Goal: Task Accomplishment & Management: Use online tool/utility

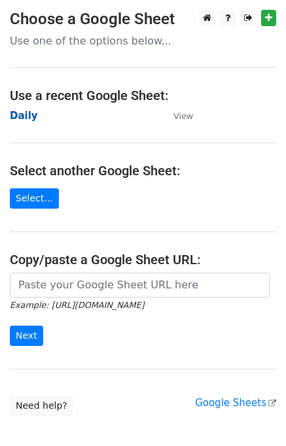
click at [21, 120] on strong "Daily" at bounding box center [24, 116] width 28 height 12
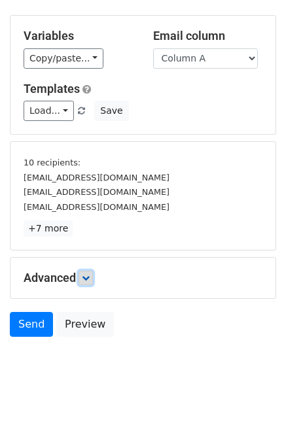
click at [85, 274] on icon at bounding box center [86, 278] width 8 height 8
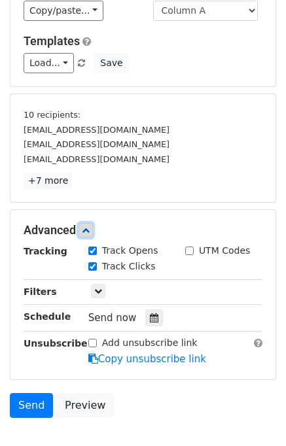
scroll to position [155, 0]
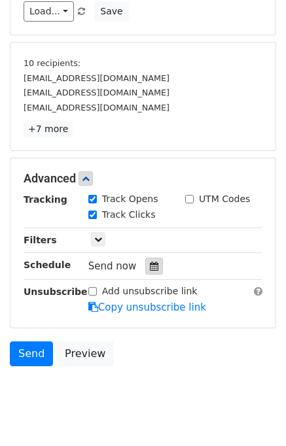
click at [150, 264] on icon at bounding box center [154, 266] width 9 height 9
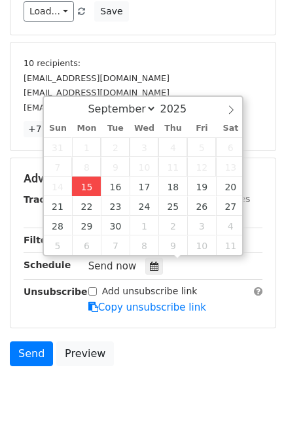
type input "2025-09-15 14:59"
type input "02"
type input "59"
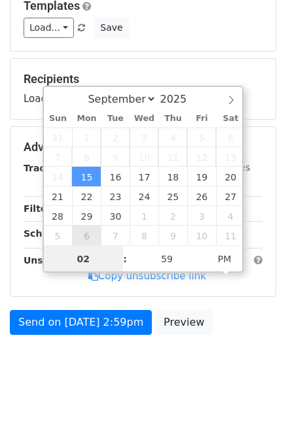
scroll to position [135, 0]
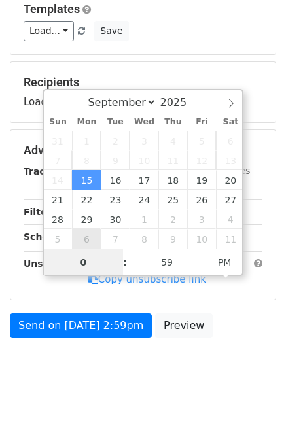
type input "04"
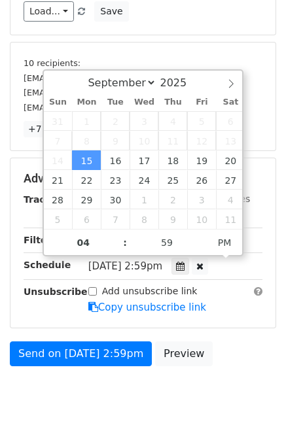
type input "2025-09-15 16:59"
click at [242, 359] on div "Send on Sep 15 at 2:59pm Preview" at bounding box center [143, 357] width 286 height 31
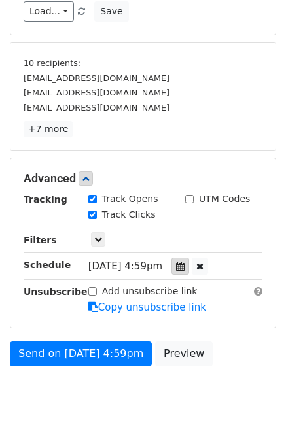
click at [185, 262] on icon at bounding box center [180, 266] width 9 height 9
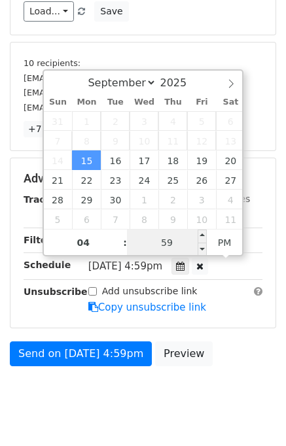
click at [149, 241] on input "59" at bounding box center [167, 243] width 80 height 26
type input "00"
type input "2025-09-15 16:00"
click at [230, 368] on div "Send on Sep 15 at 4:59pm Preview" at bounding box center [143, 357] width 286 height 31
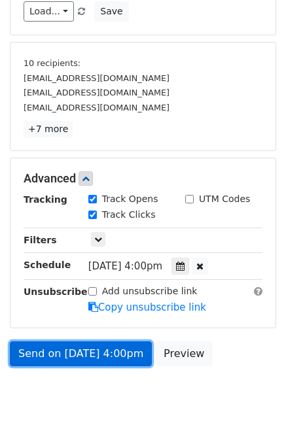
click at [99, 347] on link "Send on Sep 15 at 4:00pm" at bounding box center [81, 354] width 142 height 25
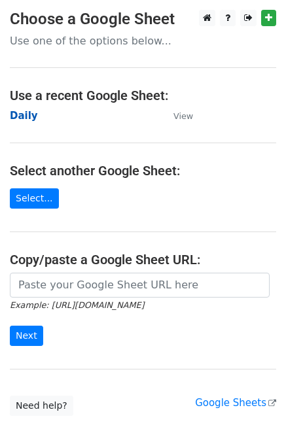
click at [22, 120] on strong "Daily" at bounding box center [24, 116] width 28 height 12
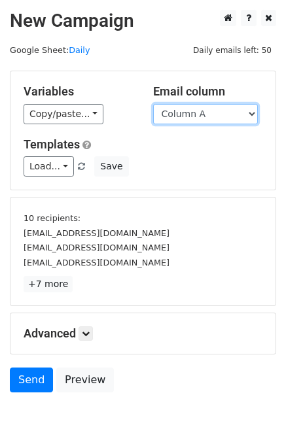
click at [202, 116] on select "Column A Column B Column C Column D Column E" at bounding box center [205, 114] width 105 height 20
select select "Column B"
click at [153, 104] on select "Column A Column B Column C Column D Column E" at bounding box center [205, 114] width 105 height 20
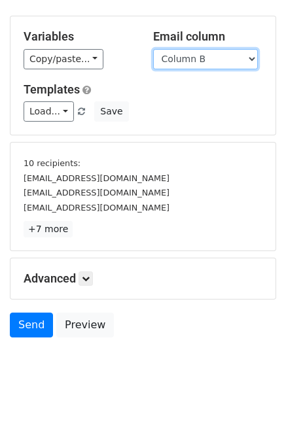
scroll to position [56, 0]
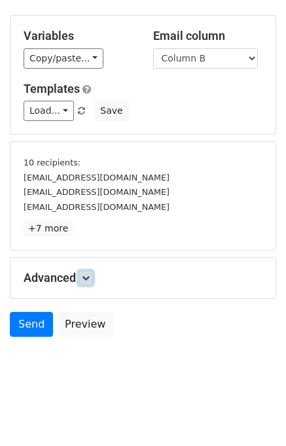
click at [93, 274] on link at bounding box center [86, 278] width 14 height 14
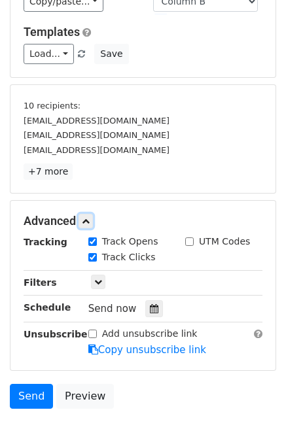
scroll to position [183, 0]
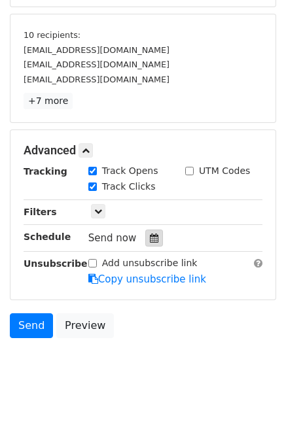
click at [145, 234] on div at bounding box center [154, 238] width 18 height 17
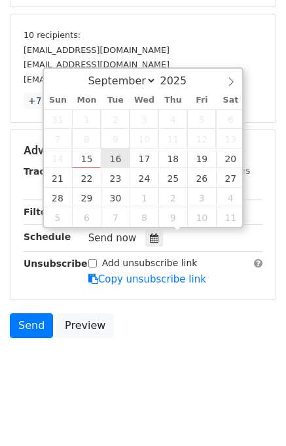
type input "2025-09-16 12:00"
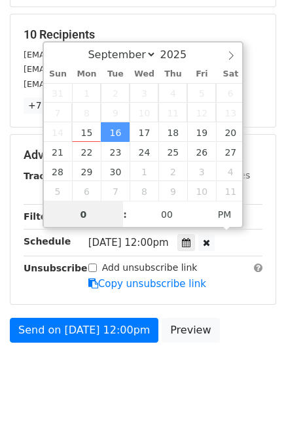
type input "05"
type input "2025-09-16 17:00"
click at [253, 354] on body "New Campaign Daily emails left: 50 Google Sheet: Daily Variables Copy/paste... …" at bounding box center [143, 114] width 286 height 575
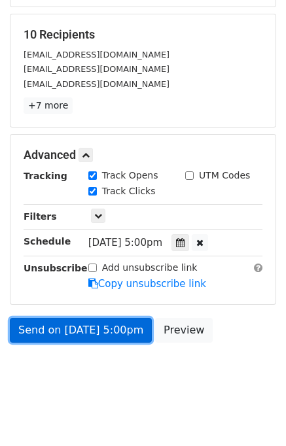
click at [101, 326] on link "Send on Sep 16 at 5:00pm" at bounding box center [81, 330] width 142 height 25
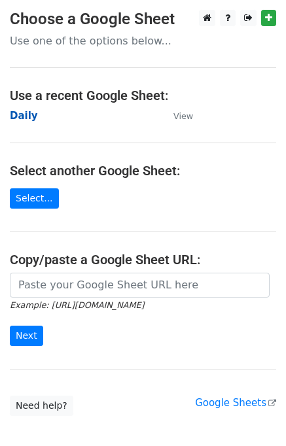
click at [29, 115] on strong "Daily" at bounding box center [24, 116] width 28 height 12
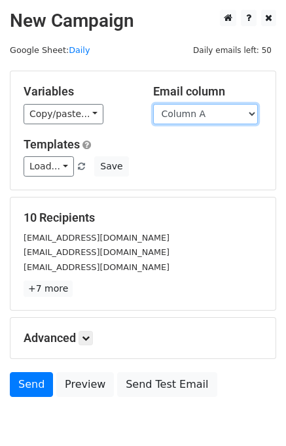
click at [213, 113] on select "Column A Column B Column C Column D Column E" at bounding box center [205, 114] width 105 height 20
select select "Column C"
click at [153, 104] on select "Column A Column B Column C Column D Column E" at bounding box center [205, 114] width 105 height 20
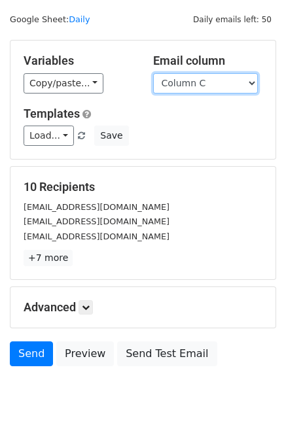
scroll to position [60, 0]
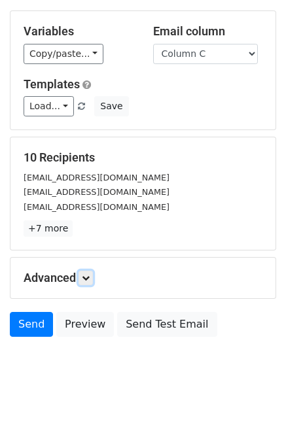
drag, startPoint x: 92, startPoint y: 272, endPoint x: 99, endPoint y: 271, distance: 7.2
click at [92, 271] on link at bounding box center [86, 278] width 14 height 14
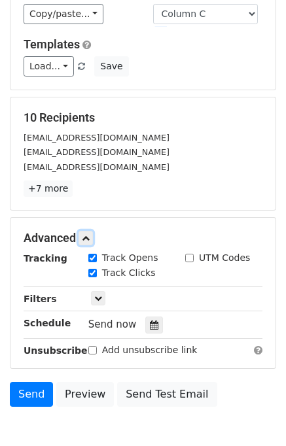
scroll to position [165, 0]
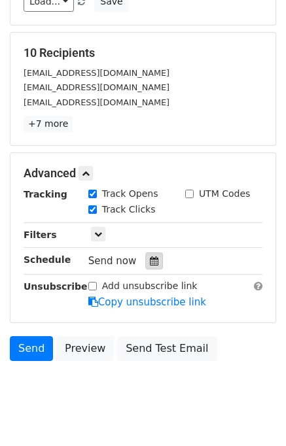
click at [151, 259] on icon at bounding box center [154, 261] width 9 height 9
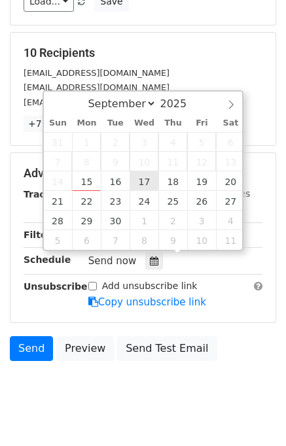
type input "2025-09-17 12:00"
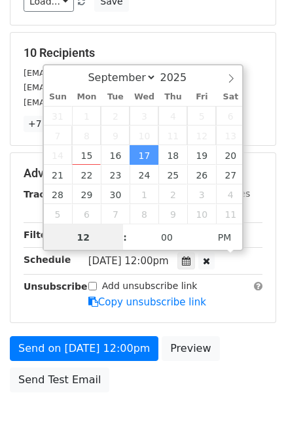
scroll to position [0, 0]
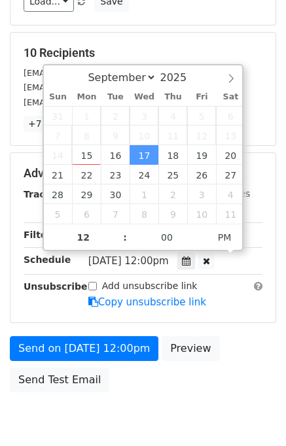
click at [234, 341] on div "Send on Sep 17 at 12:00pm Preview Send Test Email" at bounding box center [143, 367] width 286 height 63
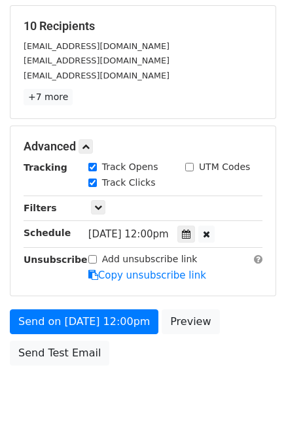
scroll to position [219, 0]
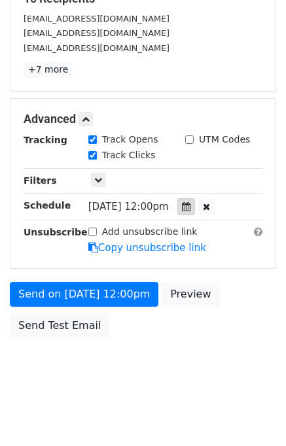
click at [195, 202] on div at bounding box center [186, 206] width 18 height 17
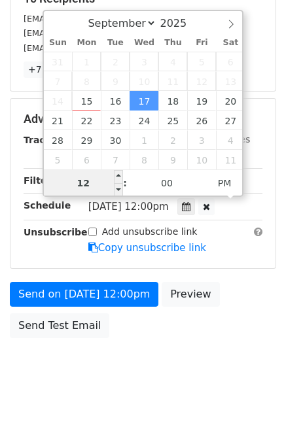
click at [94, 187] on input "12" at bounding box center [84, 183] width 80 height 26
type input "06"
type input "2025-09-17 18:00"
click at [217, 346] on body "New Campaign Daily emails left: 50 Google Sheet: Daily Variables Copy/paste... …" at bounding box center [143, 94] width 286 height 607
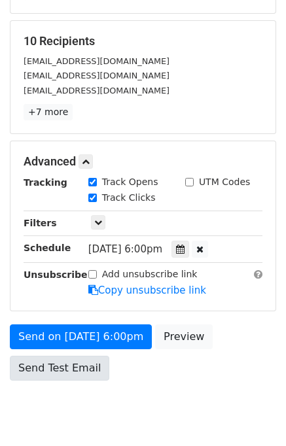
scroll to position [196, 0]
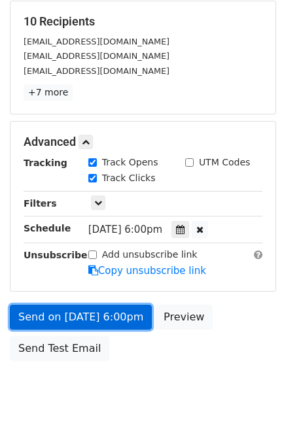
click at [65, 316] on link "Send on Sep 17 at 6:00pm" at bounding box center [81, 317] width 142 height 25
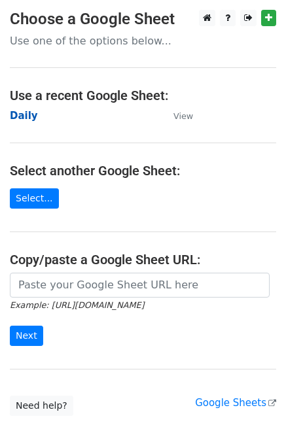
click at [26, 117] on strong "Daily" at bounding box center [24, 116] width 28 height 12
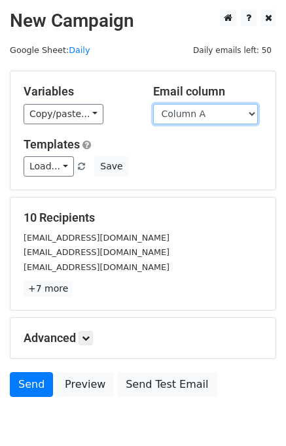
click at [215, 113] on select "Column A Column B Column C Column D Column E" at bounding box center [205, 114] width 105 height 20
select select "Column D"
click at [153, 104] on select "Column A Column B Column C Column D Column E" at bounding box center [205, 114] width 105 height 20
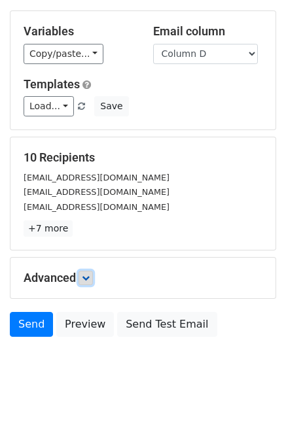
click at [88, 280] on icon at bounding box center [86, 278] width 8 height 8
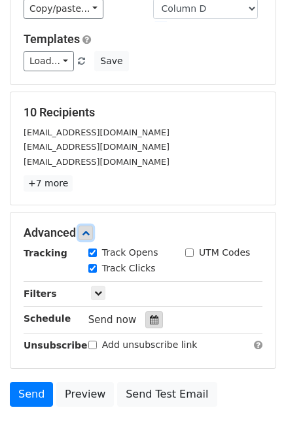
scroll to position [147, 0]
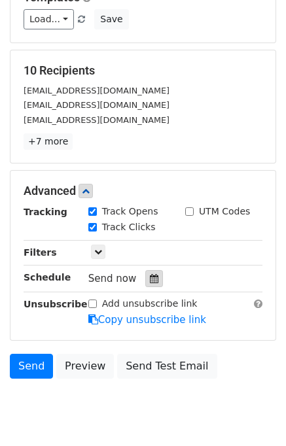
click at [150, 275] on icon at bounding box center [154, 278] width 9 height 9
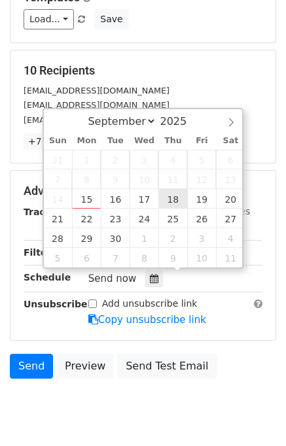
type input "[DATE] 12:00"
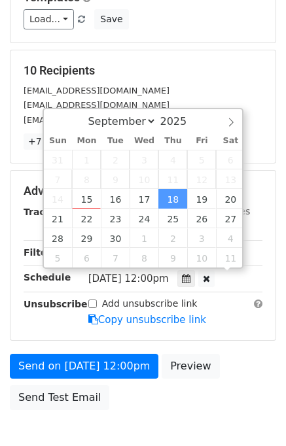
scroll to position [0, 0]
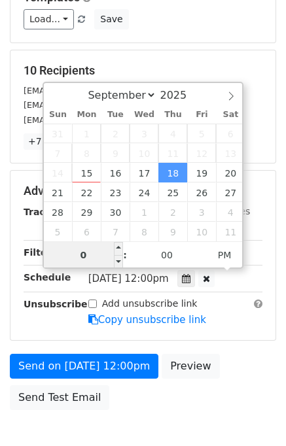
type input "08"
type input "[DATE] 20:00"
click at [249, 354] on div "Send on [DATE] 12:00pm Preview Send Test Email" at bounding box center [143, 385] width 286 height 63
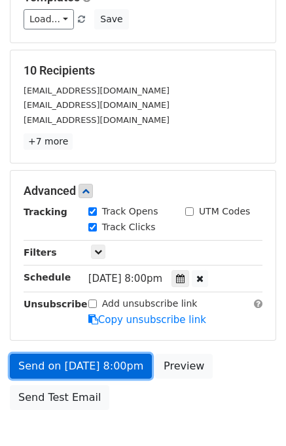
click at [56, 361] on link "Send on [DATE] 8:00pm" at bounding box center [81, 366] width 142 height 25
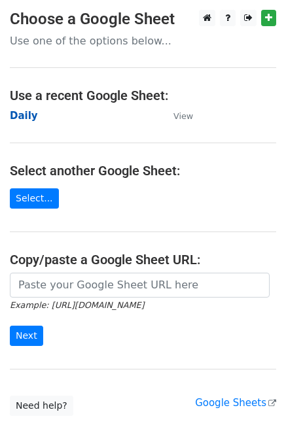
click at [27, 113] on strong "Daily" at bounding box center [24, 116] width 28 height 12
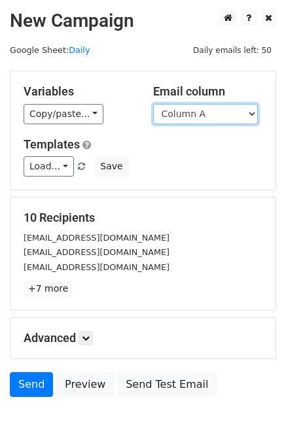
click at [199, 116] on select "Column A Column B Column C Column D Column E" at bounding box center [205, 114] width 105 height 20
select select "Column E"
click at [153, 104] on select "Column A Column B Column C Column D Column E" at bounding box center [205, 114] width 105 height 20
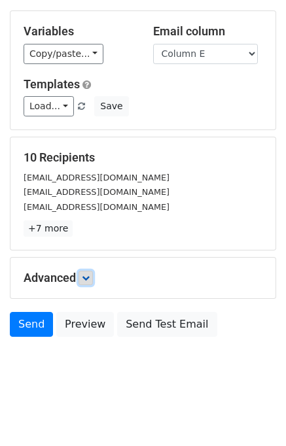
click at [89, 279] on icon at bounding box center [86, 278] width 8 height 8
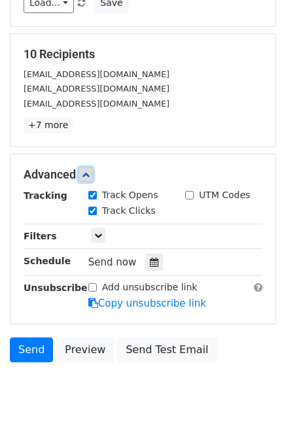
scroll to position [165, 0]
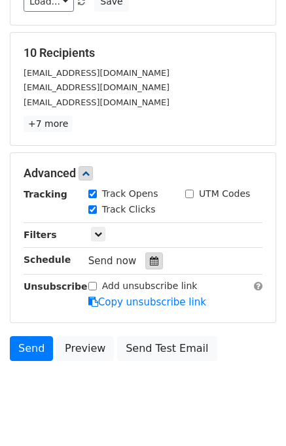
click at [150, 261] on icon at bounding box center [154, 261] width 9 height 9
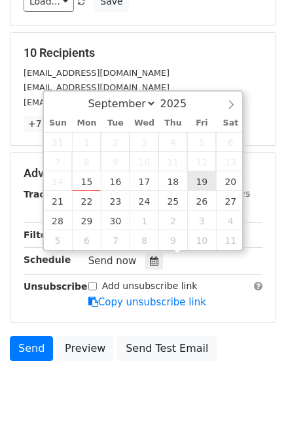
type input "[DATE] 12:00"
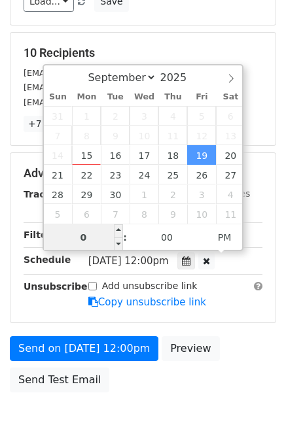
type input "08"
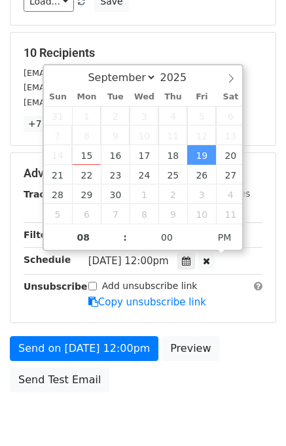
type input "[DATE] 20:00"
click at [252, 352] on div "Send on [DATE] 12:00pm Preview Send Test Email" at bounding box center [143, 367] width 286 height 63
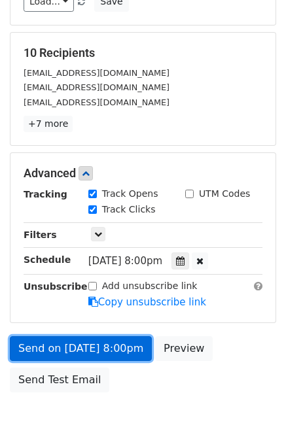
click at [91, 340] on link "Send on [DATE] 8:00pm" at bounding box center [81, 348] width 142 height 25
